Goal: Transaction & Acquisition: Book appointment/travel/reservation

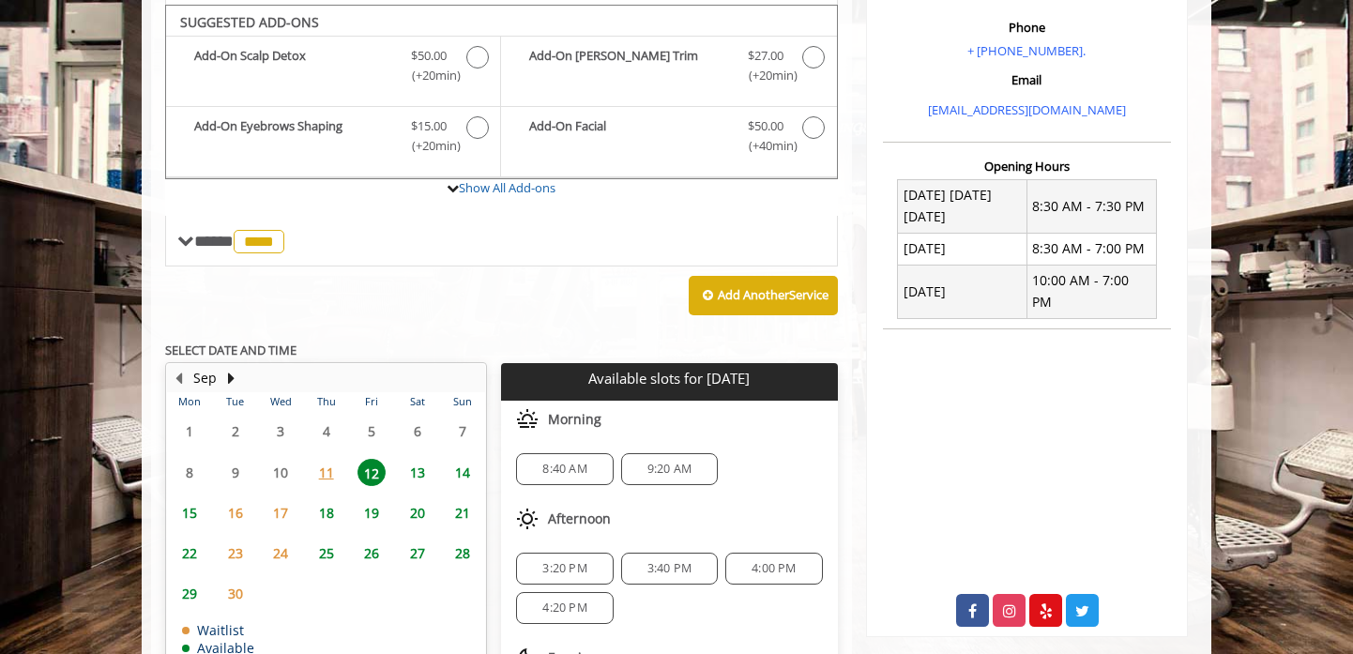
scroll to position [1, 0]
click at [559, 472] on span "8:40 AM" at bounding box center [564, 468] width 44 height 15
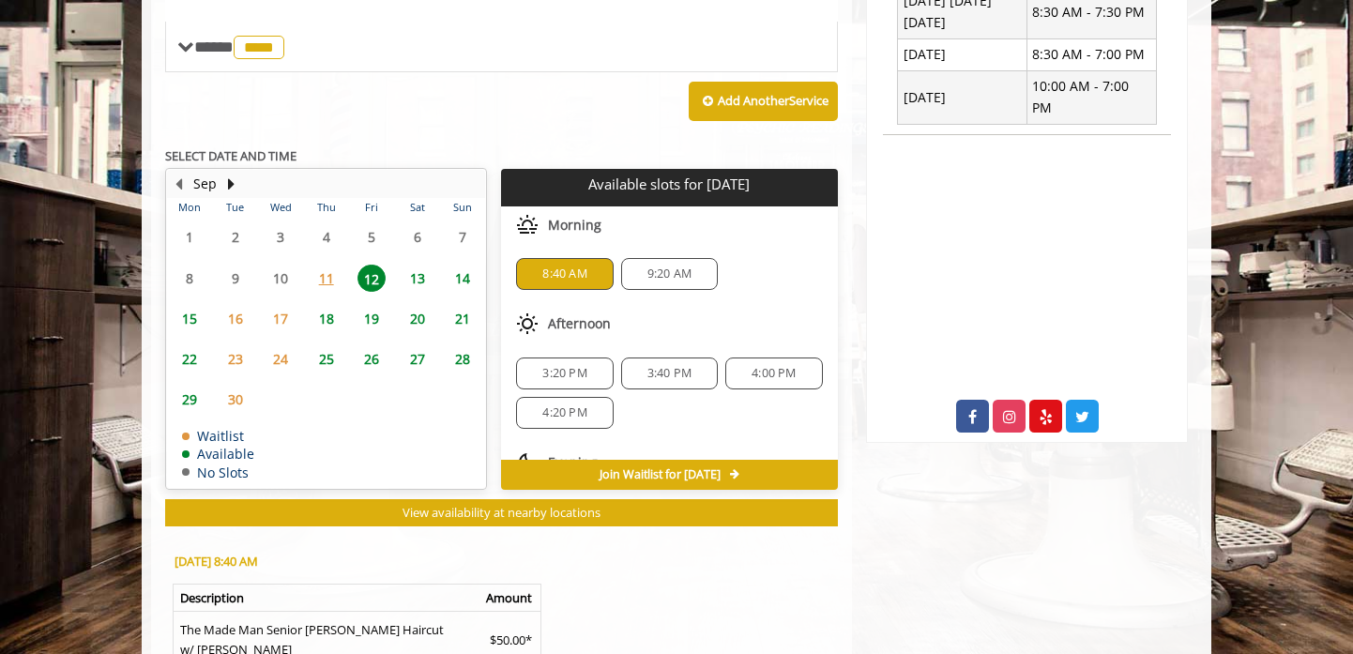
scroll to position [1047, 0]
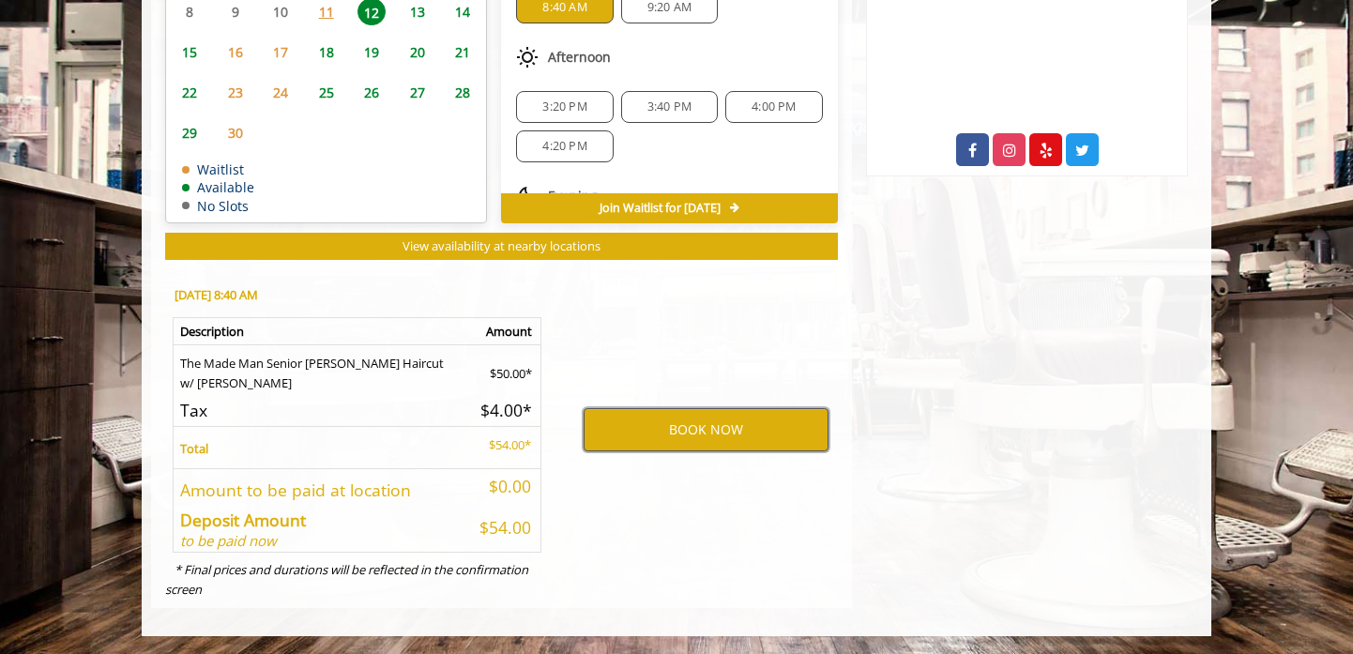
click at [693, 430] on button "BOOK NOW" at bounding box center [705, 429] width 245 height 43
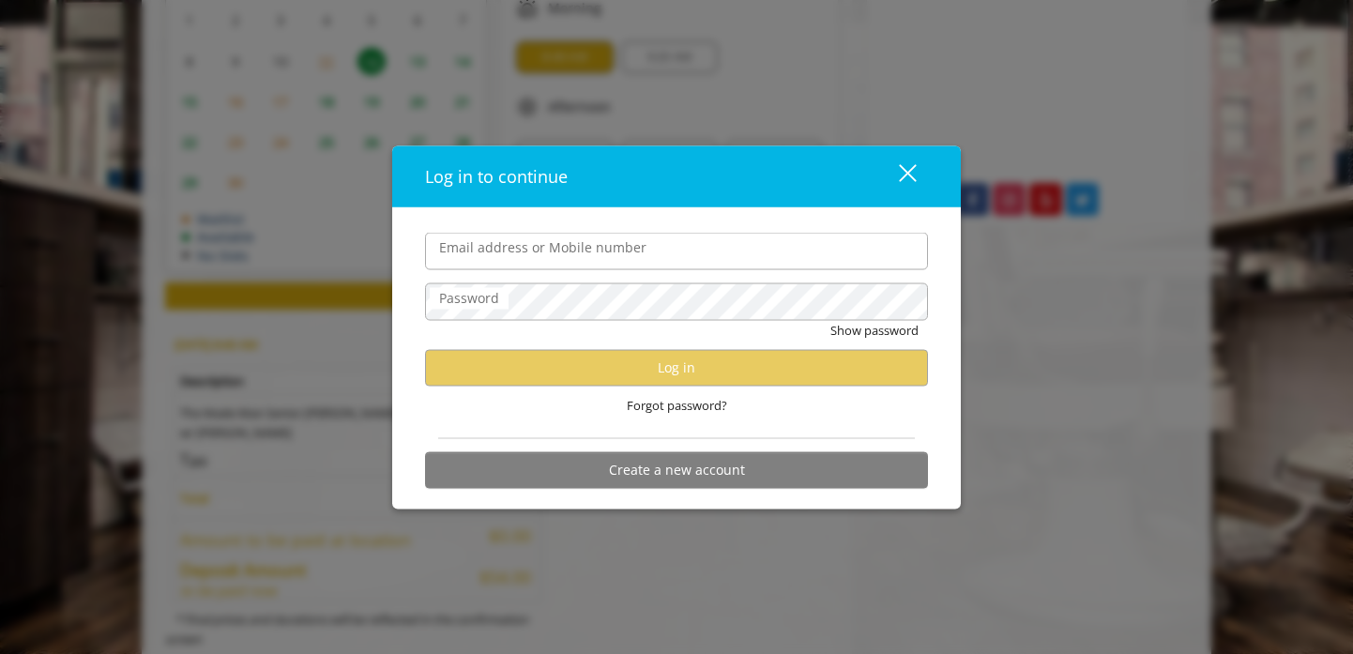
scroll to position [978, 0]
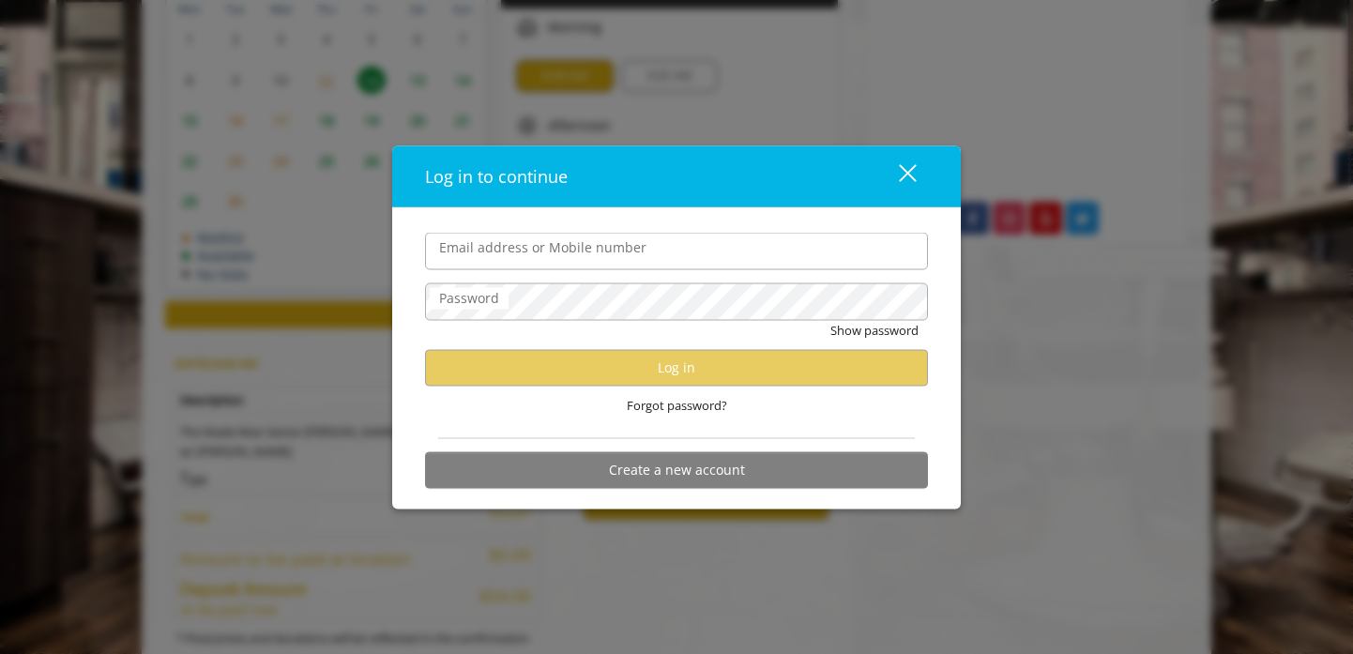
click at [916, 185] on button "close" at bounding box center [896, 176] width 64 height 38
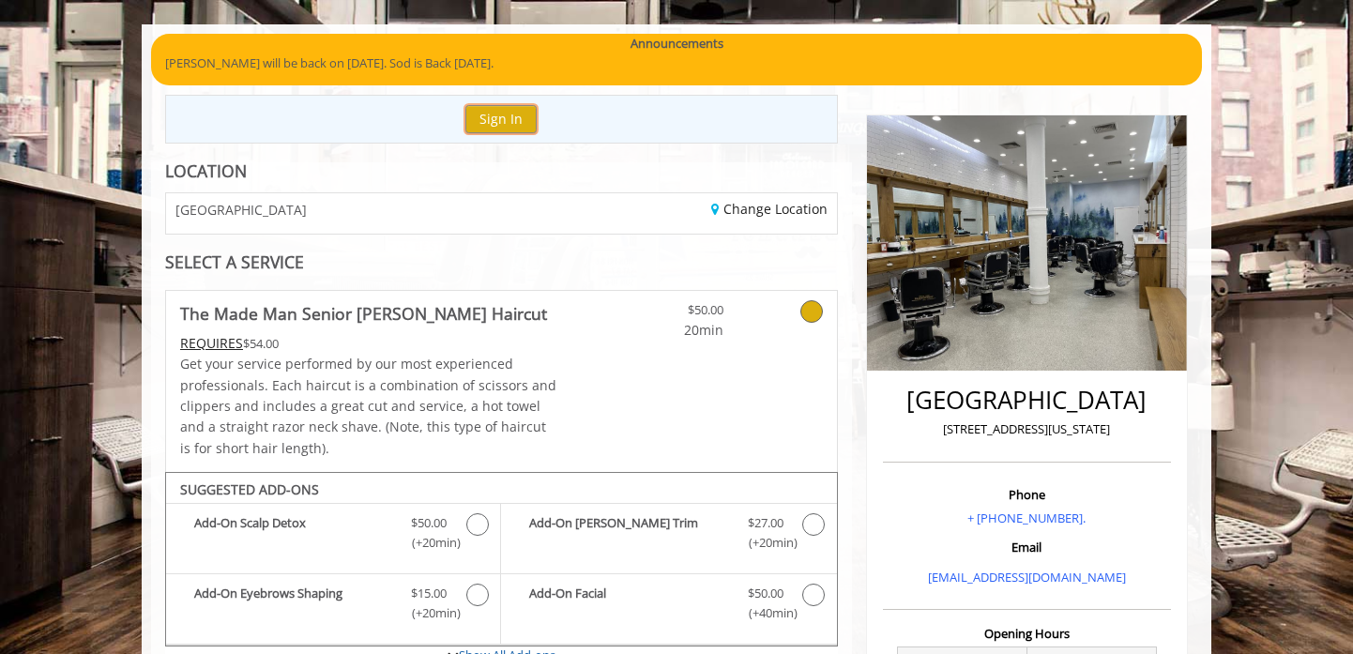
scroll to position [118, 0]
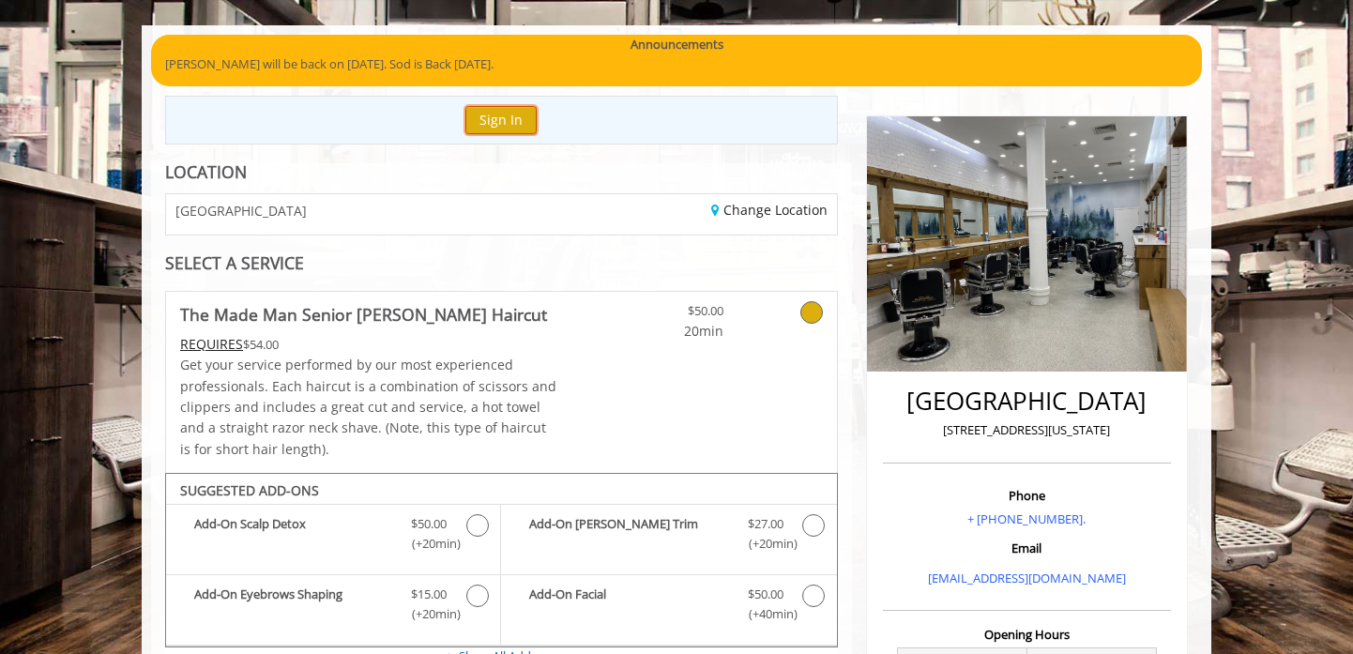
click at [503, 111] on button "Sign In" at bounding box center [500, 119] width 71 height 27
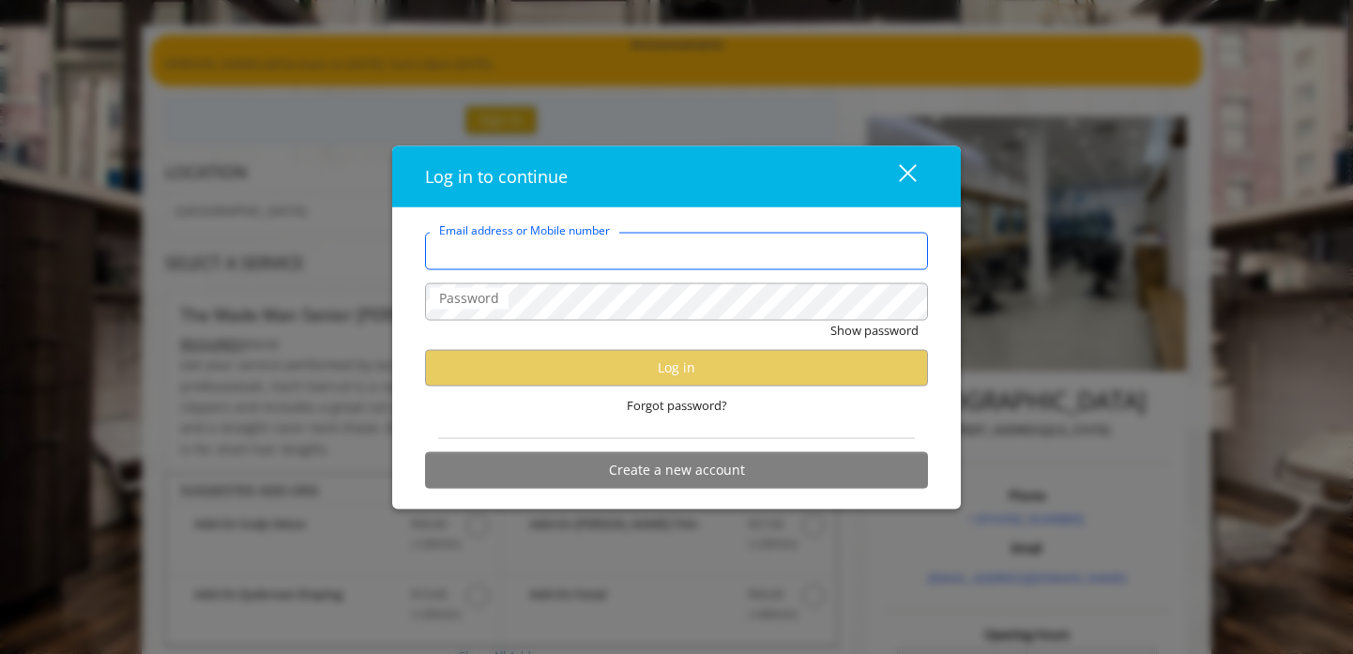
click at [574, 264] on input "Email address or Mobile number" at bounding box center [676, 252] width 503 height 38
type input "**********"
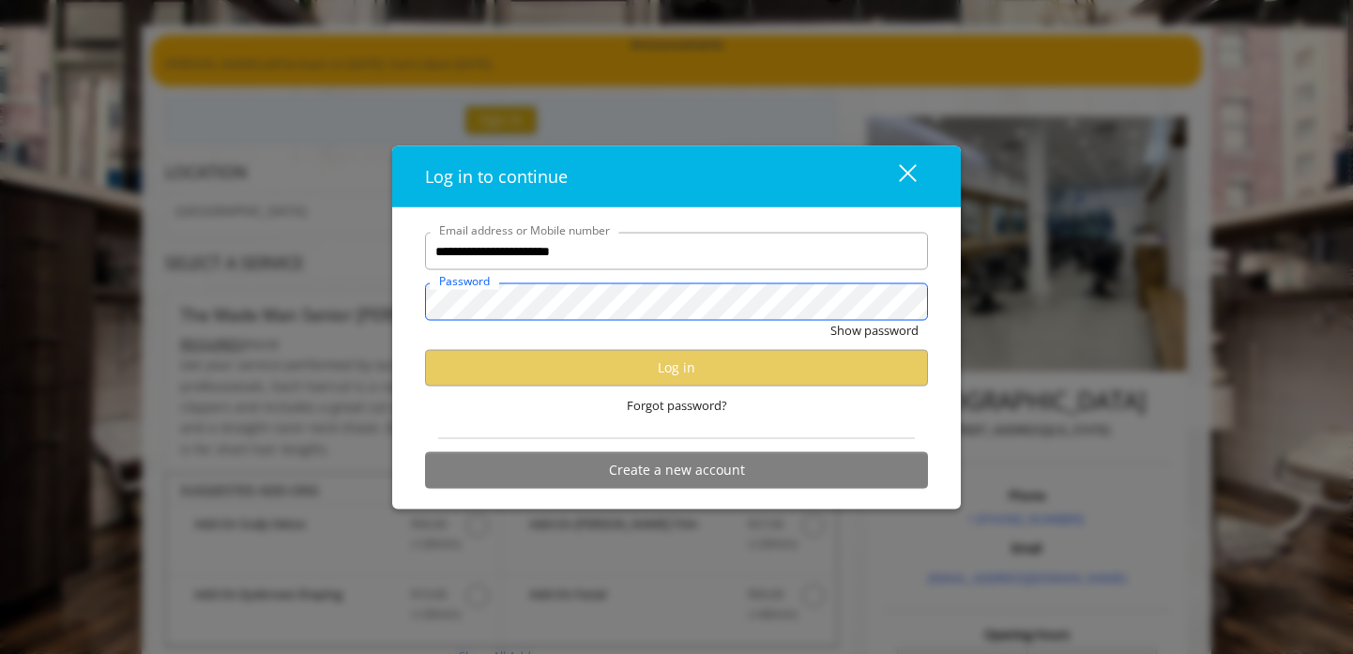
scroll to position [0, 0]
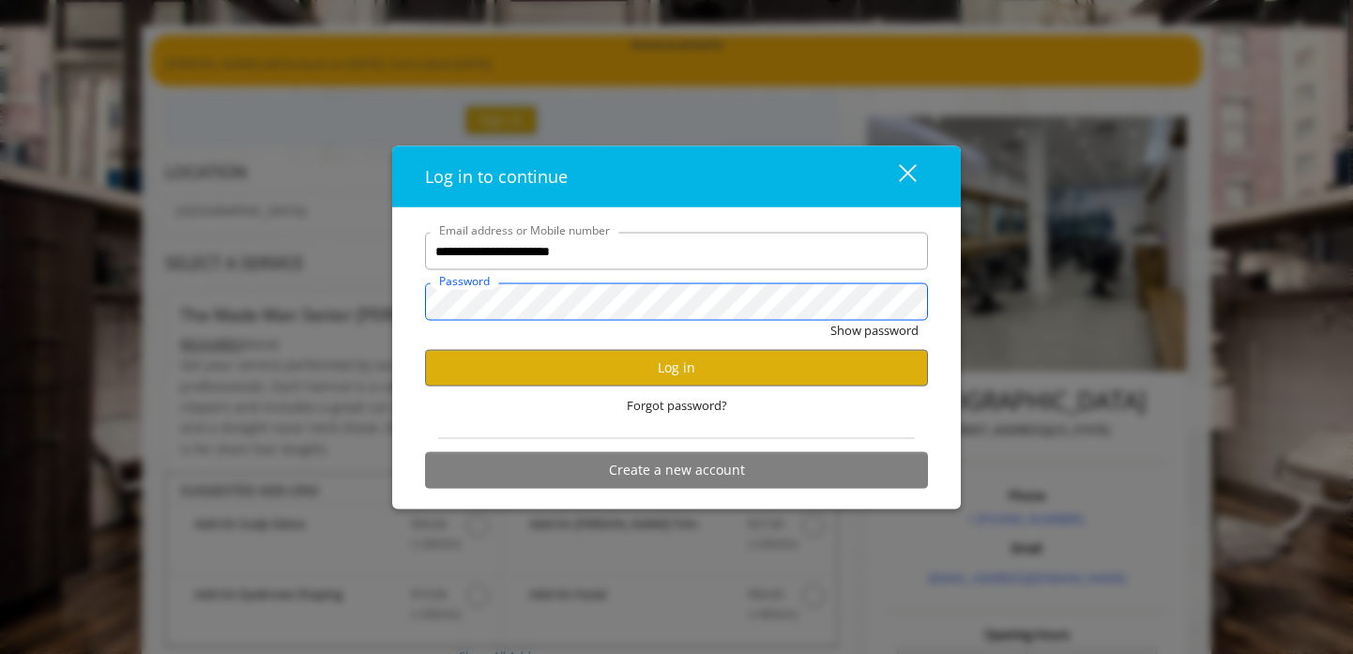
click at [830, 321] on button "Show password" at bounding box center [874, 331] width 88 height 20
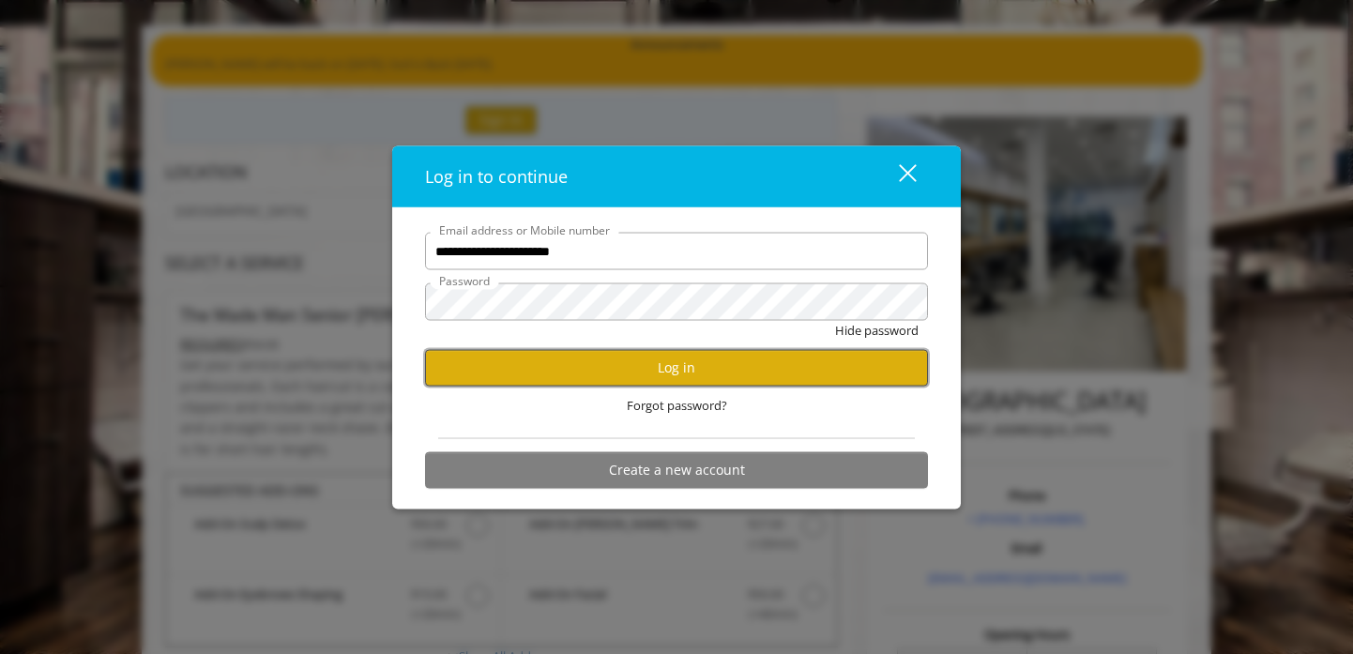
click at [617, 372] on button "Log in" at bounding box center [676, 367] width 503 height 37
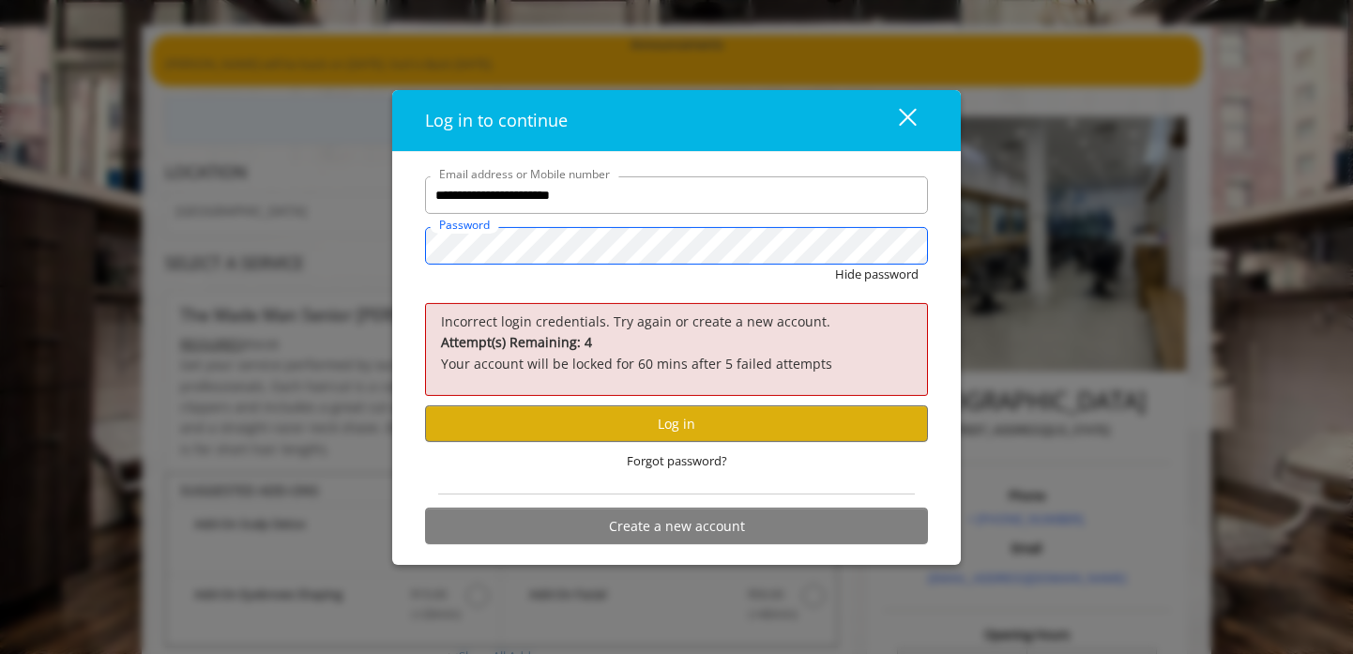
click at [835, 265] on button "Hide password" at bounding box center [876, 275] width 83 height 20
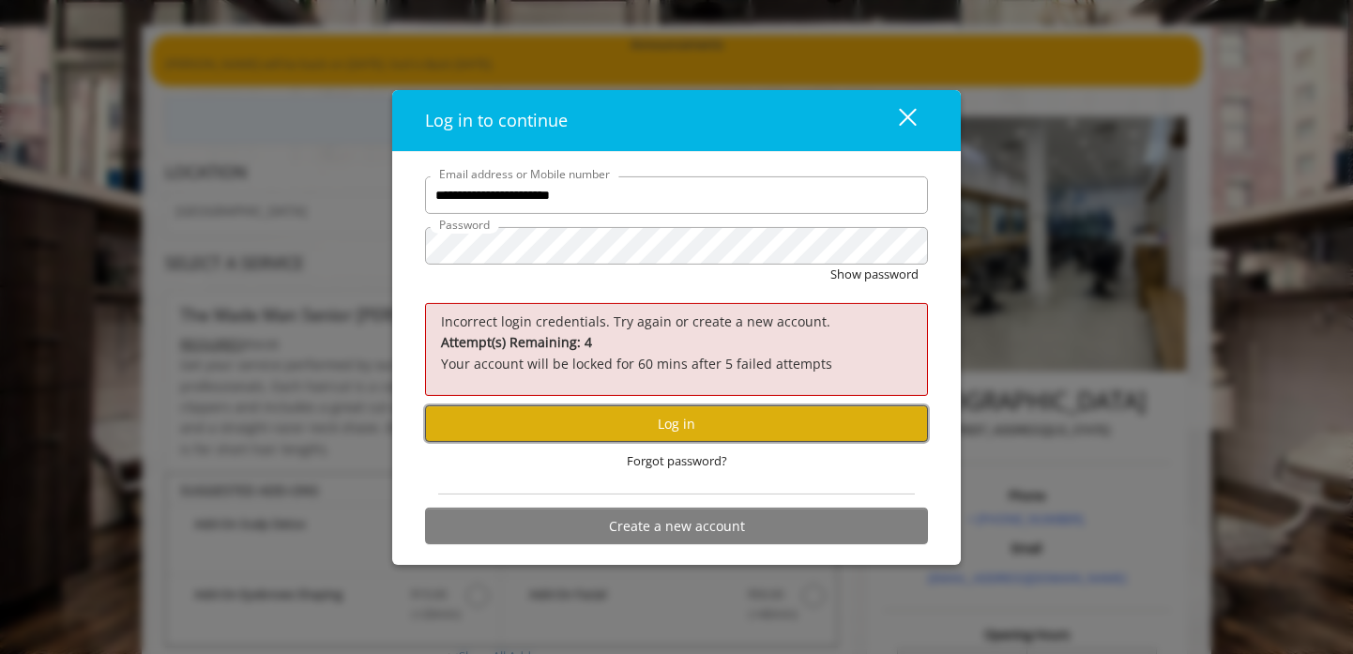
click at [681, 422] on button "Log in" at bounding box center [676, 423] width 503 height 37
click at [904, 104] on button "close" at bounding box center [896, 120] width 64 height 38
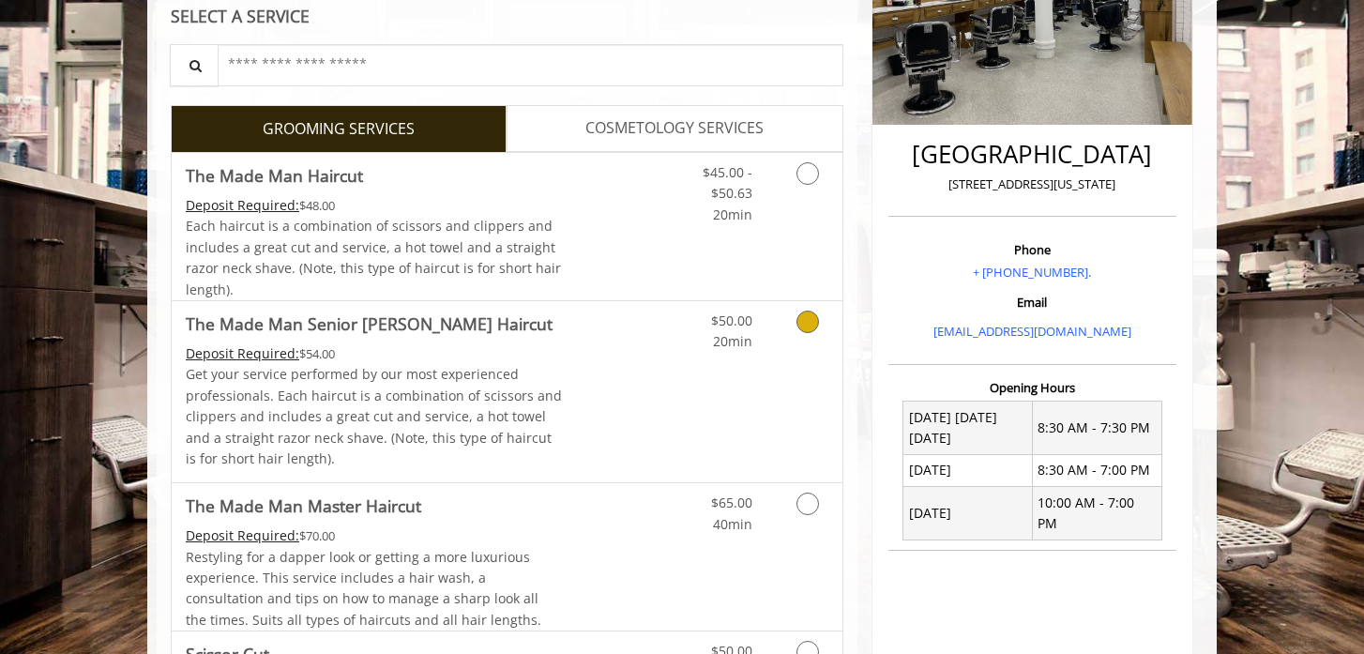
scroll to position [363, 0]
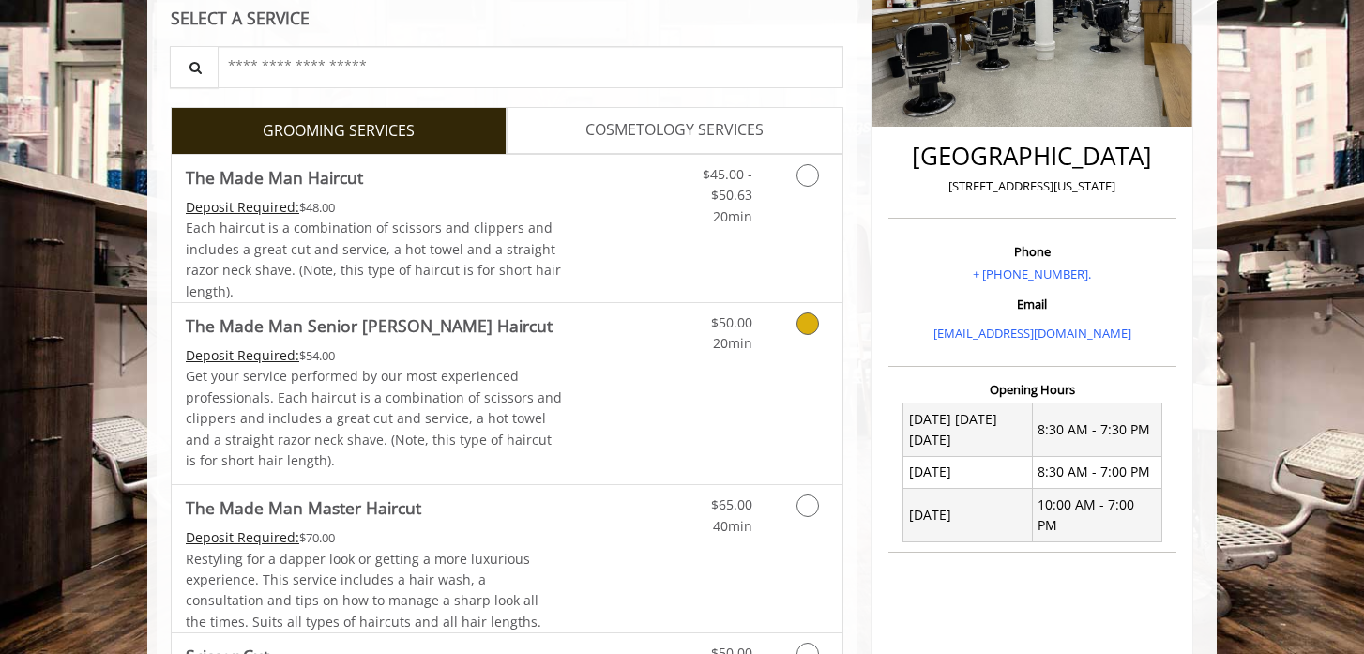
click at [800, 330] on icon "Grooming services" at bounding box center [807, 323] width 23 height 23
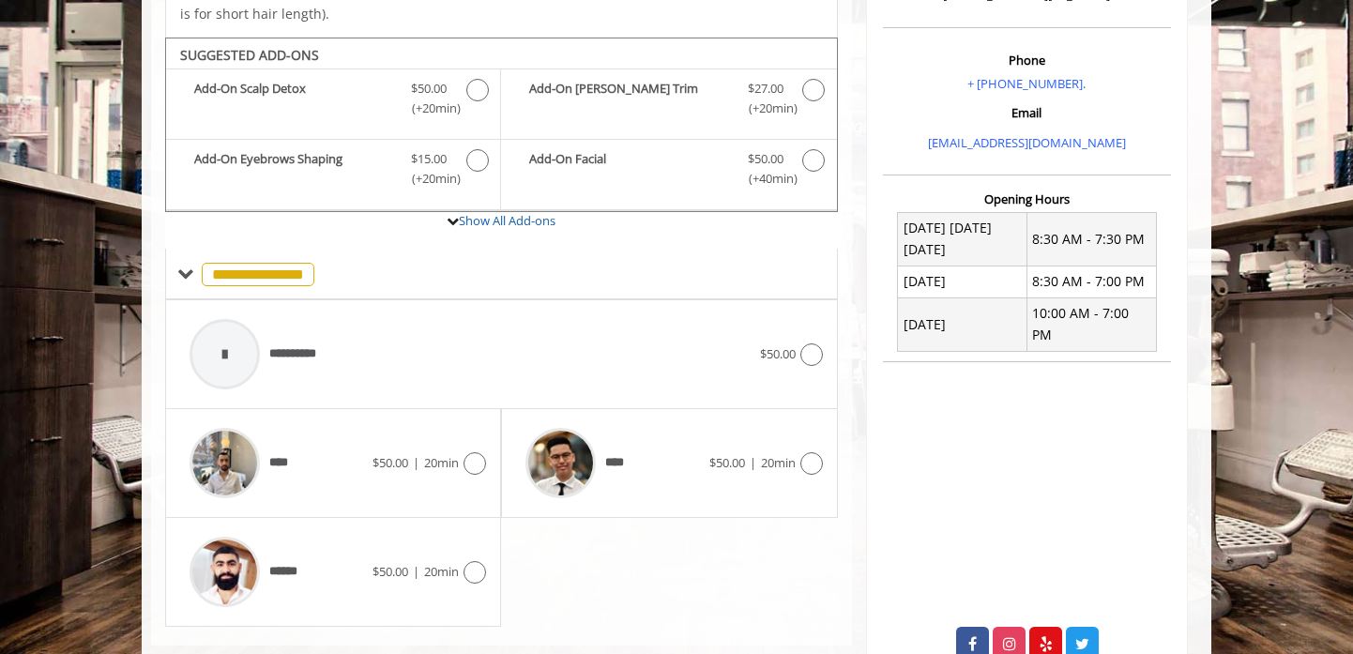
scroll to position [591, 0]
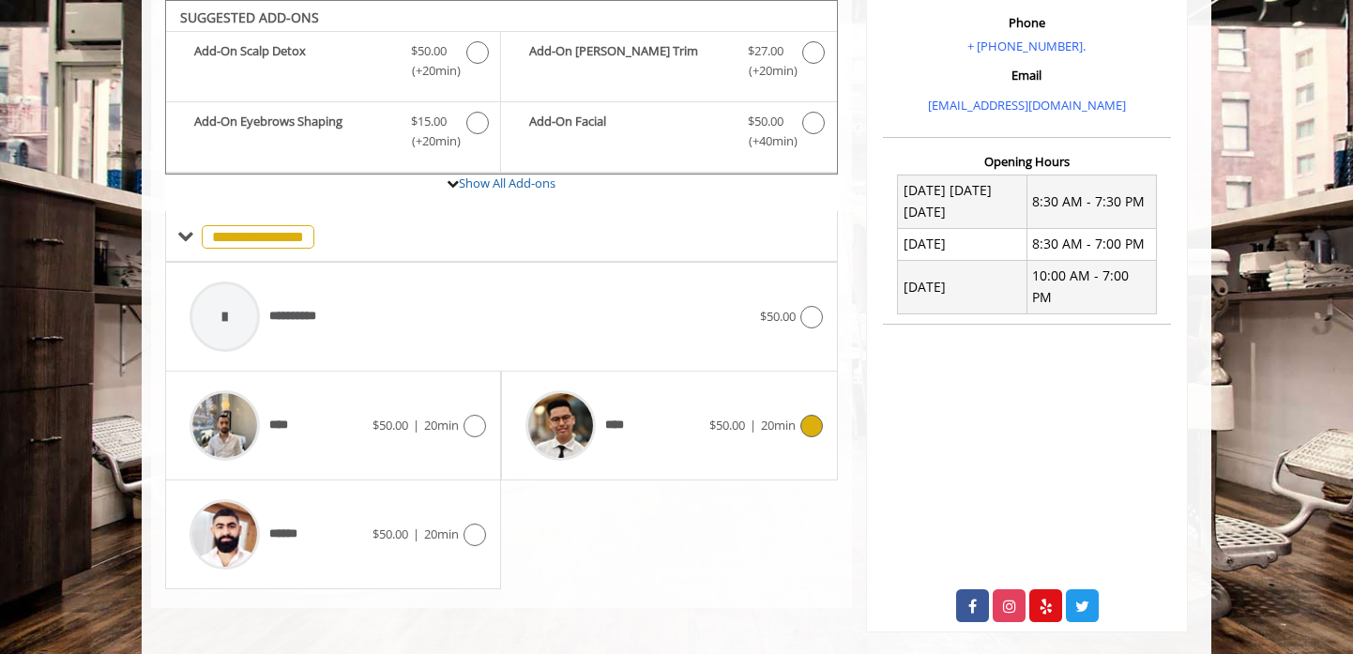
click at [755, 429] on span "$50.00 | 20min" at bounding box center [752, 426] width 86 height 20
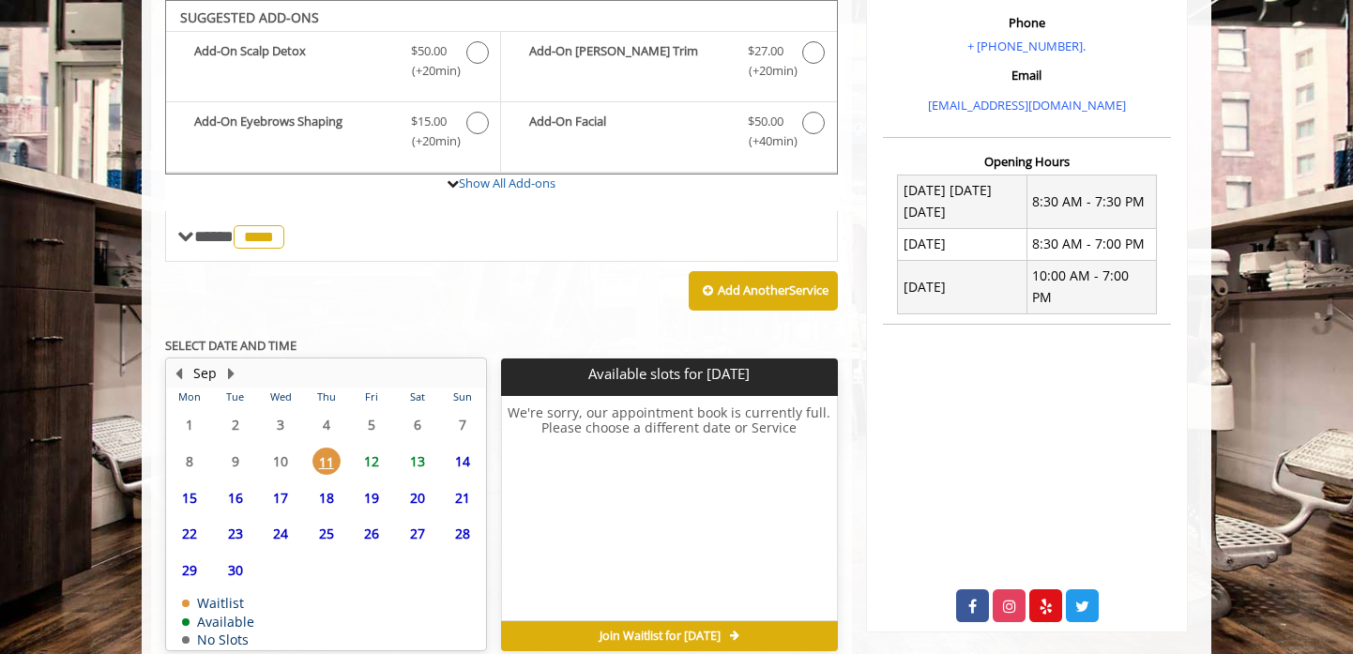
scroll to position [680, 0]
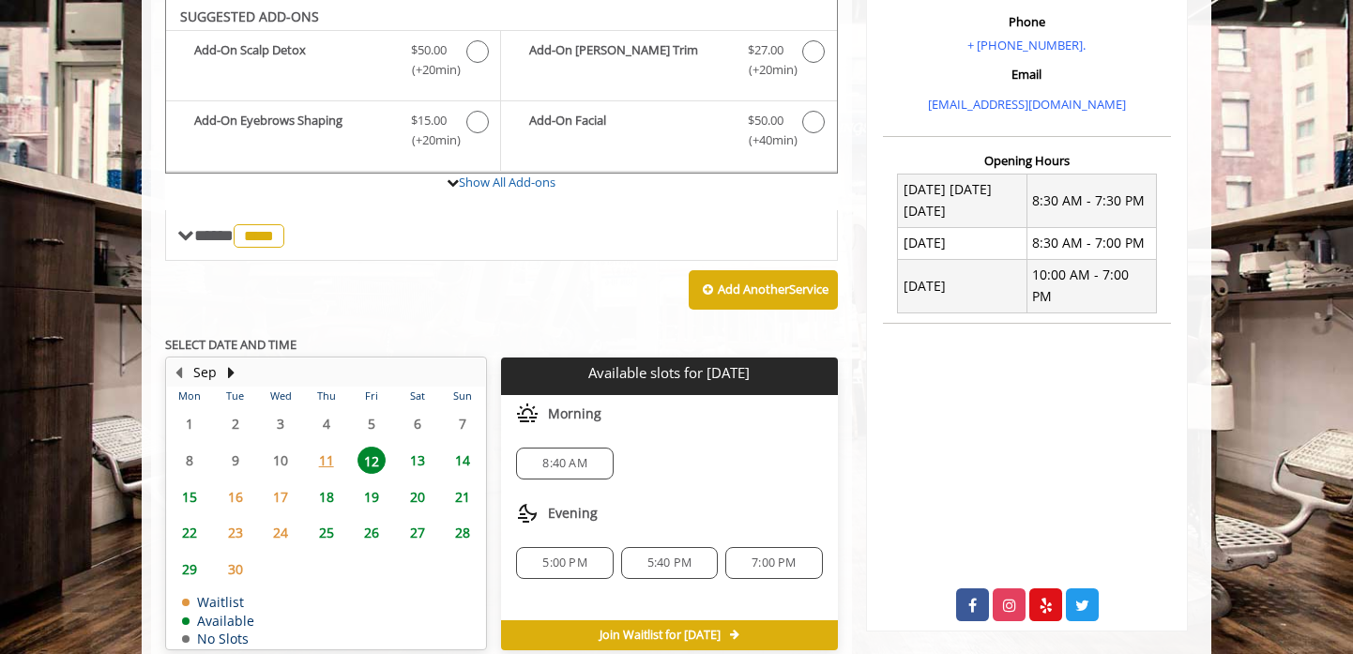
click at [560, 471] on div "8:40 AM" at bounding box center [564, 463] width 97 height 32
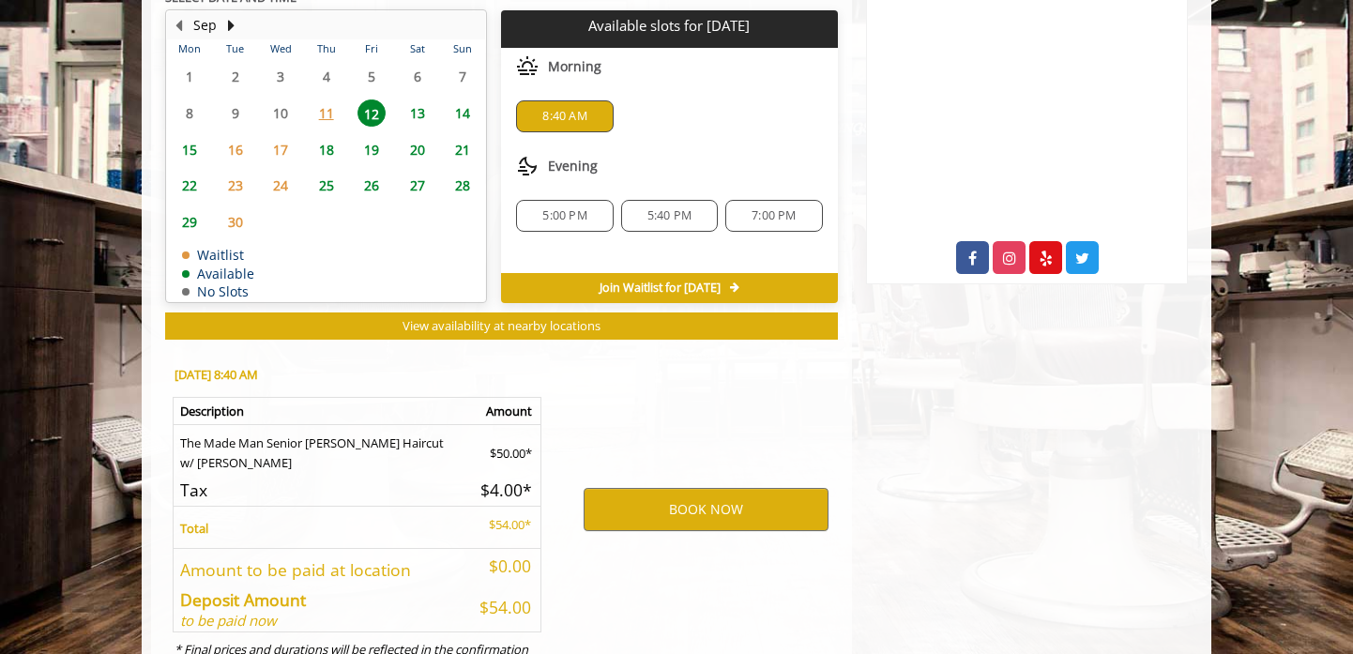
scroll to position [1019, 0]
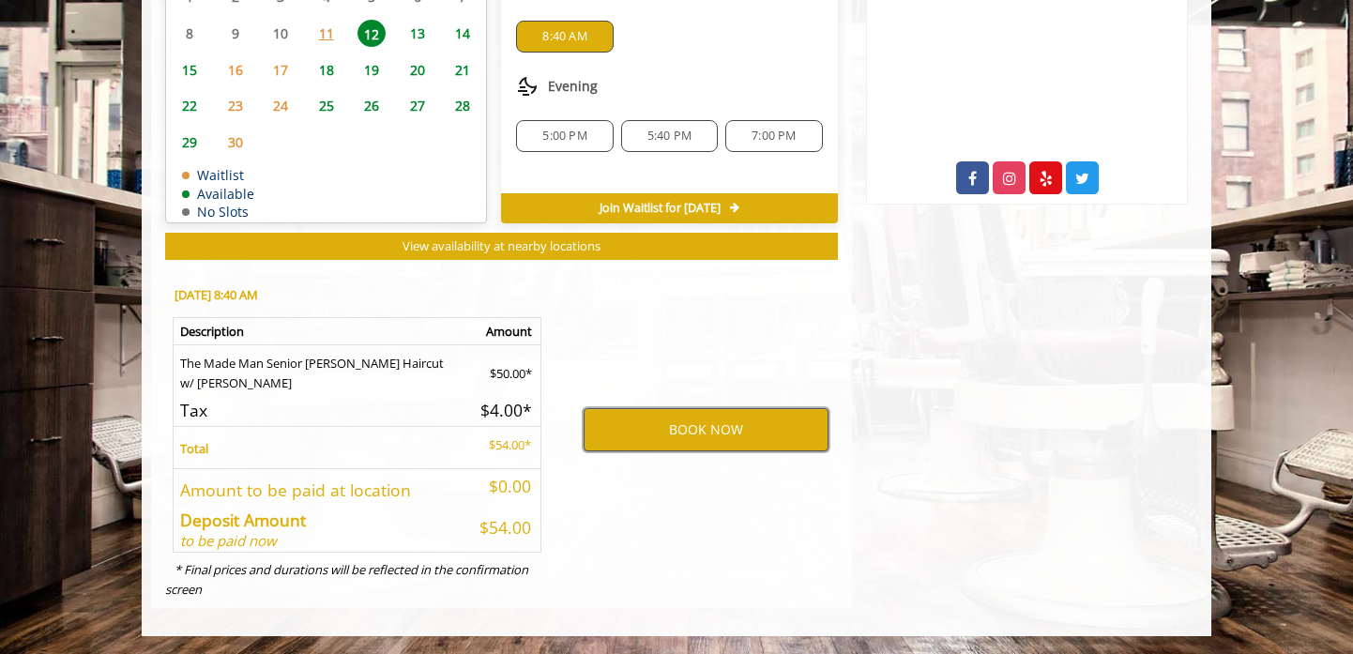
click at [649, 436] on button "BOOK NOW" at bounding box center [705, 429] width 245 height 43
